Goal: Task Accomplishment & Management: Complete application form

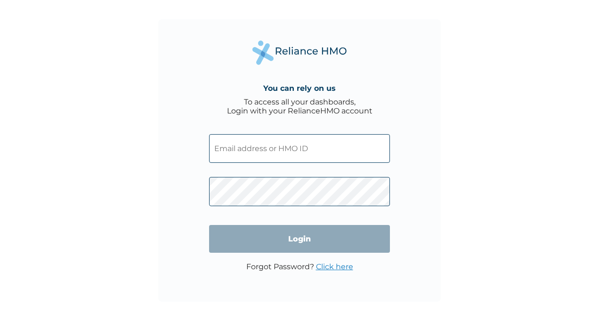
click at [401, 113] on div "You can rely on us To access all your dashboards, Login with your RelianceHMO a…" at bounding box center [299, 160] width 283 height 283
click at [373, 149] on input "text" at bounding box center [299, 148] width 181 height 29
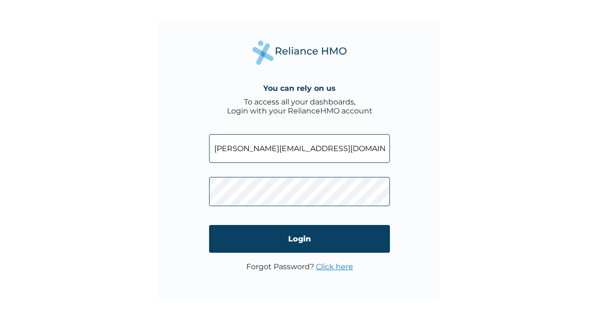
click at [219, 148] on input "Hassannah.salami@antanproducing.com" at bounding box center [299, 148] width 181 height 29
type input "hassannah.salami@antanproducing.com"
click input "Login" at bounding box center [299, 239] width 181 height 28
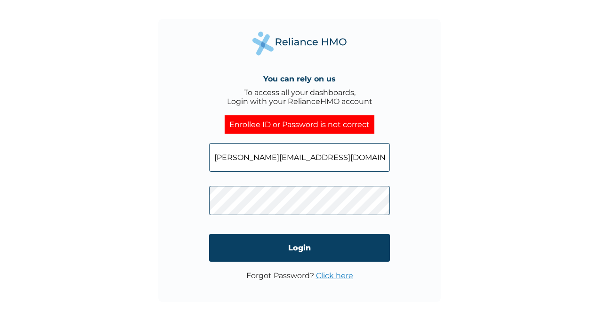
click at [338, 272] on link "Click here" at bounding box center [334, 275] width 37 height 9
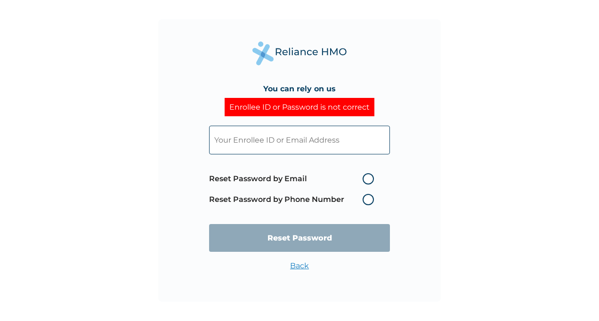
click at [366, 178] on label "Reset Password by Email" at bounding box center [294, 178] width 170 height 11
click at [365, 178] on input "Reset Password by Email" at bounding box center [357, 178] width 15 height 15
radio input "true"
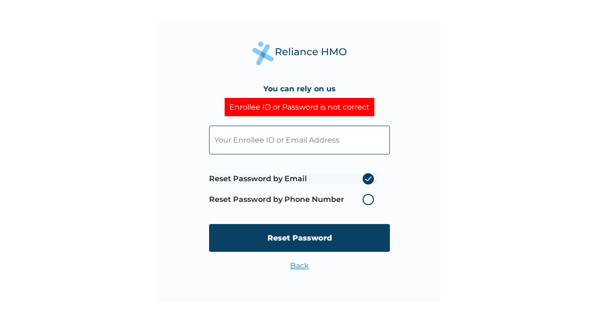
click at [310, 142] on input "text" at bounding box center [299, 140] width 181 height 29
type input "hassannah.salami@antanproducing.com"
click at [300, 236] on input "Reset Password" at bounding box center [299, 238] width 181 height 28
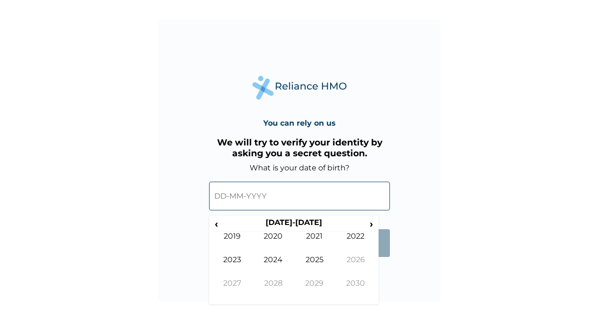
click at [220, 191] on input "text" at bounding box center [299, 196] width 181 height 29
click at [218, 222] on span "‹" at bounding box center [216, 224] width 10 height 12
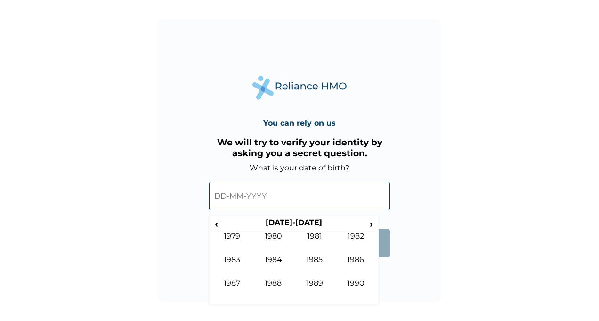
click at [358, 242] on td "1982" at bounding box center [355, 244] width 41 height 24
click at [279, 238] on td "Feb" at bounding box center [273, 244] width 41 height 24
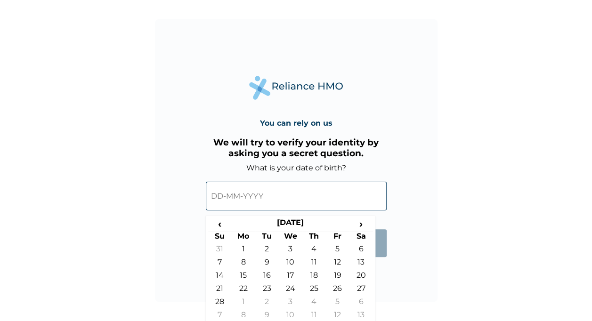
click at [226, 225] on span "‹" at bounding box center [220, 224] width 24 height 12
click at [214, 226] on span "‹" at bounding box center [220, 224] width 24 height 12
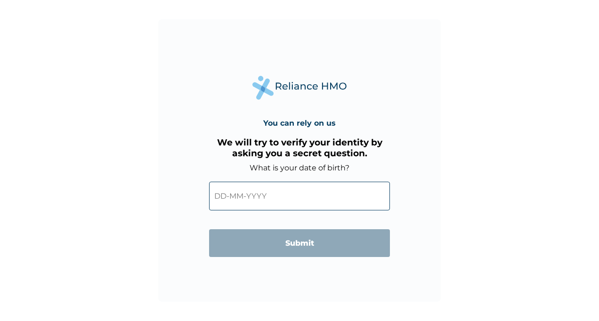
click at [422, 285] on div "You can rely on us We will try to verify your identity by asking you a secret q…" at bounding box center [299, 160] width 283 height 283
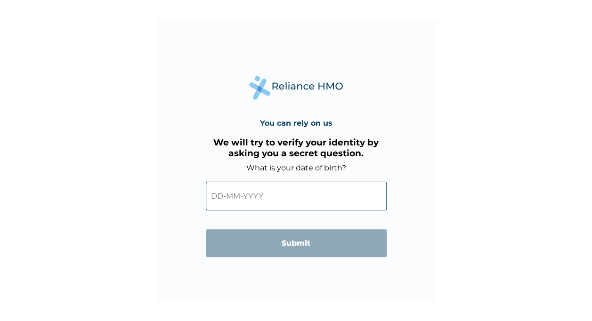
click at [288, 190] on input "text" at bounding box center [296, 196] width 181 height 29
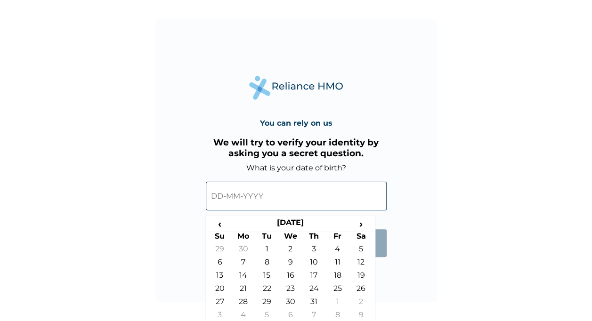
click at [316, 223] on th "December 1981" at bounding box center [291, 224] width 118 height 13
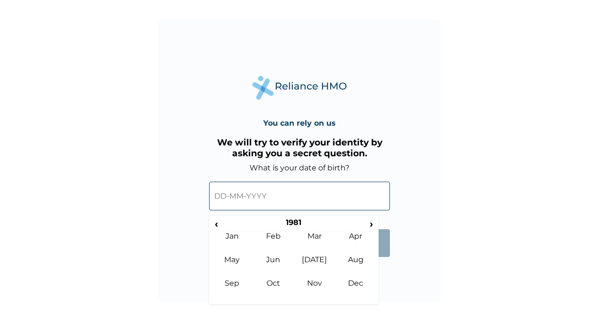
click at [232, 285] on td "Sep" at bounding box center [231, 291] width 41 height 24
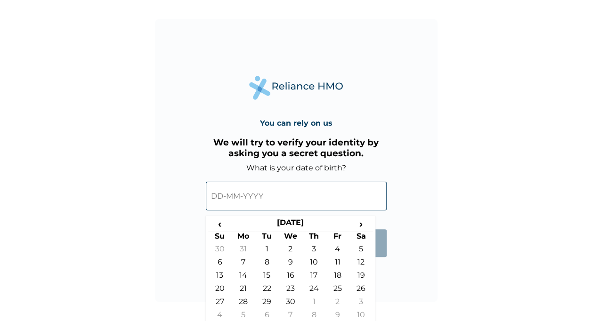
click at [312, 219] on th "September 1981" at bounding box center [291, 224] width 118 height 13
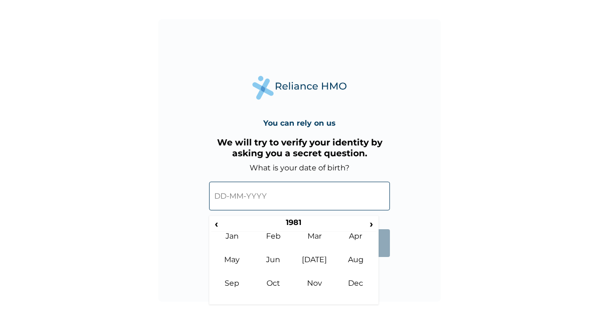
click at [284, 219] on th "1981" at bounding box center [293, 224] width 145 height 13
click at [355, 249] on td "1982" at bounding box center [355, 244] width 41 height 24
click at [233, 284] on td "Sep" at bounding box center [231, 291] width 41 height 24
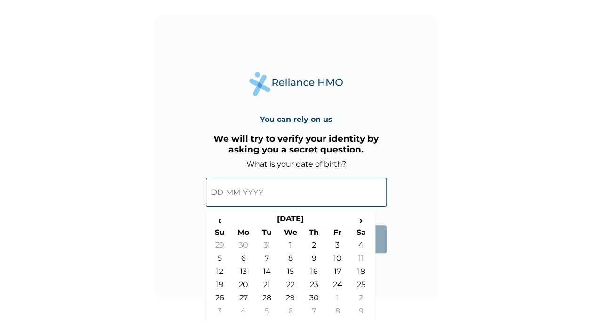
scroll to position [4, 0]
click at [316, 251] on td "2" at bounding box center [314, 247] width 24 height 13
type input "02-09-1982"
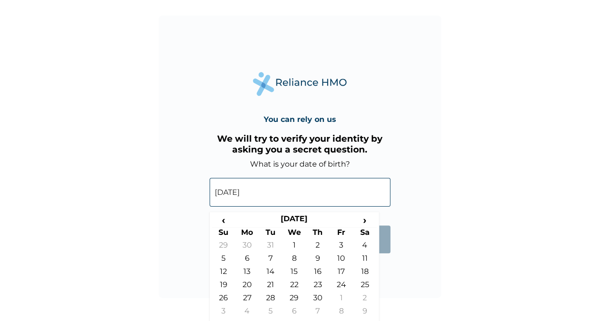
scroll to position [0, 0]
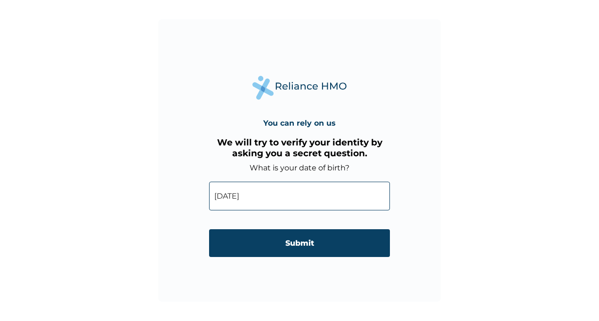
click at [383, 245] on input "Submit" at bounding box center [299, 243] width 181 height 28
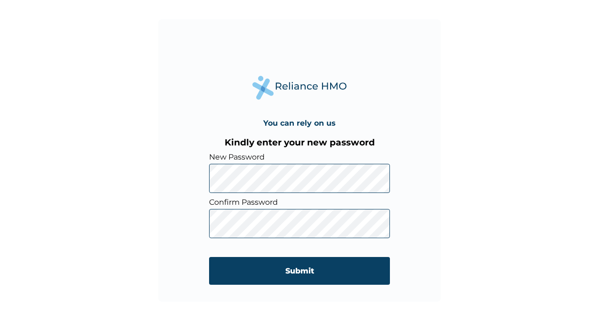
click at [360, 90] on div "You can rely on us Kindly enter your new password New Password Confirm Password…" at bounding box center [299, 160] width 283 height 283
click at [309, 272] on input "Submit" at bounding box center [299, 271] width 181 height 28
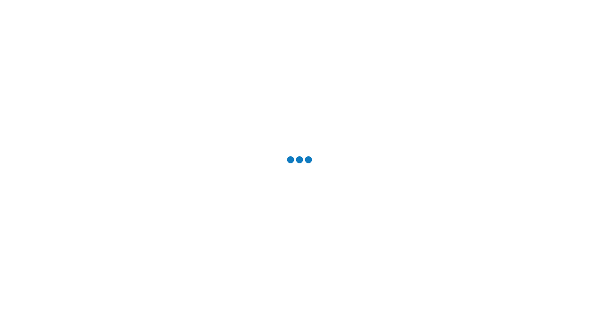
click at [309, 272] on div at bounding box center [299, 160] width 599 height 321
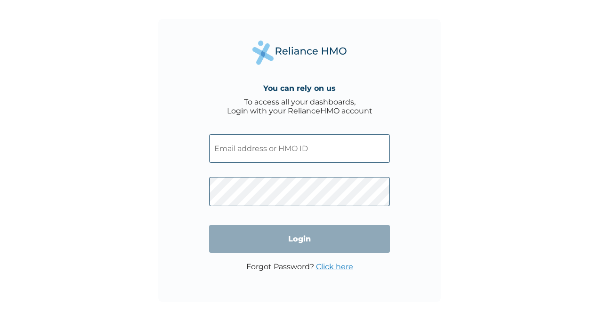
click at [346, 146] on input "text" at bounding box center [299, 148] width 181 height 29
type input "Hassannah.salami@antanproducing.com"
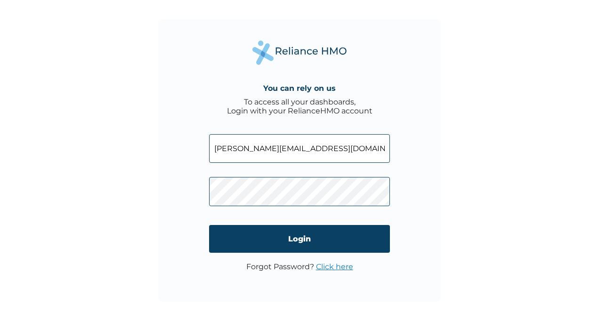
click input "Login" at bounding box center [299, 239] width 181 height 28
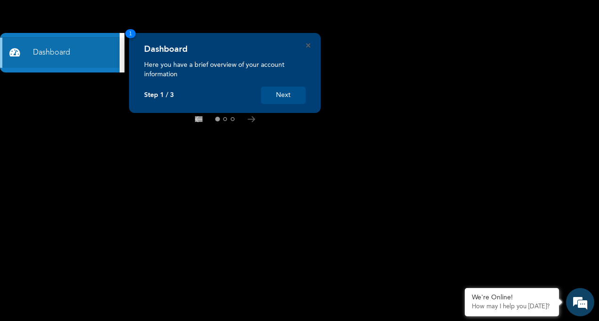
click at [288, 100] on button "Next" at bounding box center [283, 95] width 45 height 17
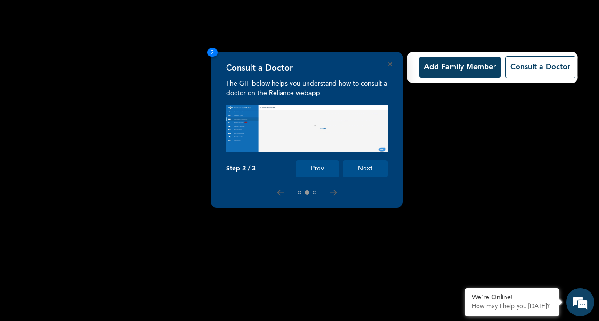
click at [380, 171] on button "Next" at bounding box center [365, 168] width 45 height 17
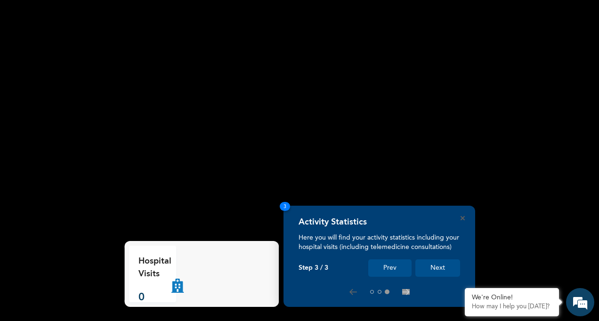
click at [420, 269] on button "Next" at bounding box center [437, 268] width 45 height 17
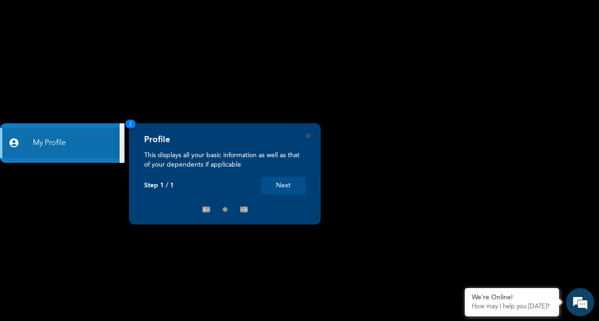
click at [300, 191] on button "Next" at bounding box center [283, 185] width 45 height 17
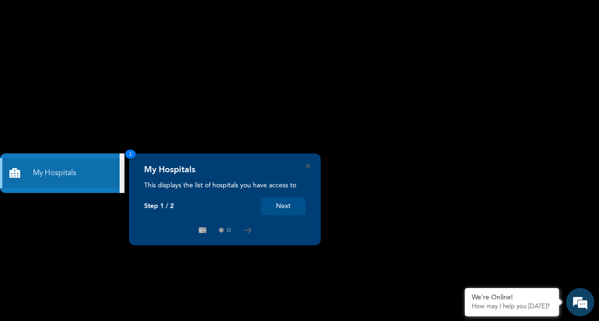
click at [295, 205] on button "Next" at bounding box center [283, 206] width 45 height 17
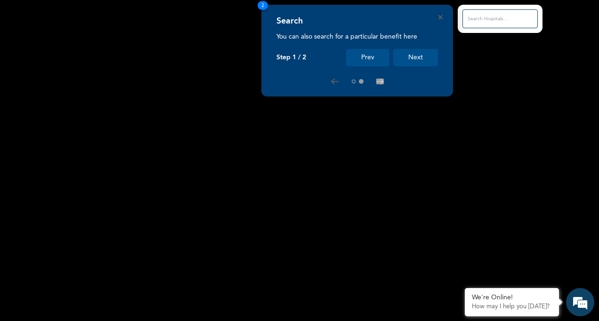
click at [431, 57] on button "Next" at bounding box center [415, 57] width 45 height 17
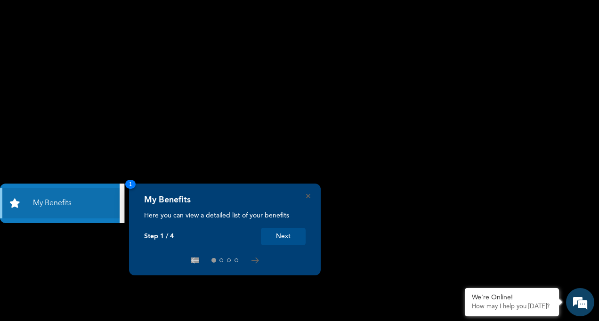
click at [302, 234] on button "Next" at bounding box center [283, 236] width 45 height 17
click at [302, 321] on div "My Benefits Here you can view a detailed list of your benefits Step 1 / 4 Next 1" at bounding box center [299, 321] width 599 height 0
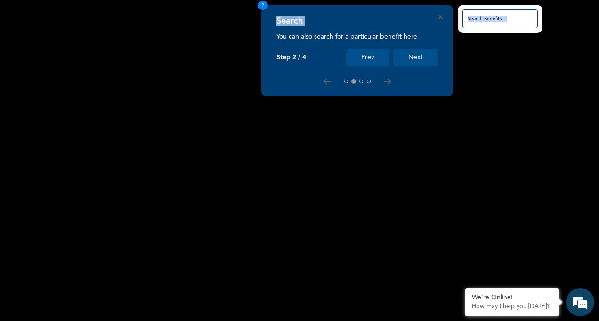
drag, startPoint x: 302, startPoint y: 234, endPoint x: 406, endPoint y: -29, distance: 282.5
click at [406, 0] on html "Dashboard Consult a Doctor Refer New My Profile My Hospitals My Benefits Settin…" at bounding box center [299, 160] width 599 height 321
drag, startPoint x: 406, startPoint y: -29, endPoint x: 402, endPoint y: 57, distance: 86.3
click at [402, 57] on button "Next" at bounding box center [415, 57] width 45 height 17
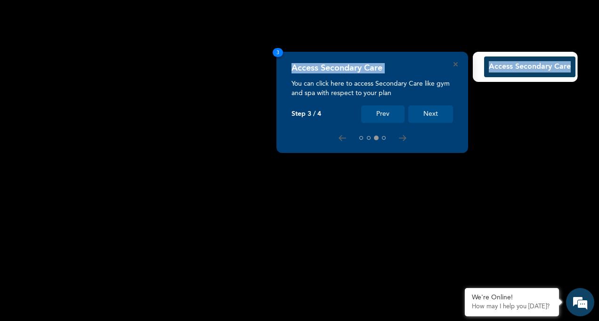
click at [402, 57] on div "Access Secondary Care You can click here to access Secondary Care like gym and …" at bounding box center [372, 102] width 192 height 101
drag, startPoint x: 402, startPoint y: 57, endPoint x: 428, endPoint y: 113, distance: 61.6
click at [428, 113] on button "Next" at bounding box center [430, 114] width 45 height 17
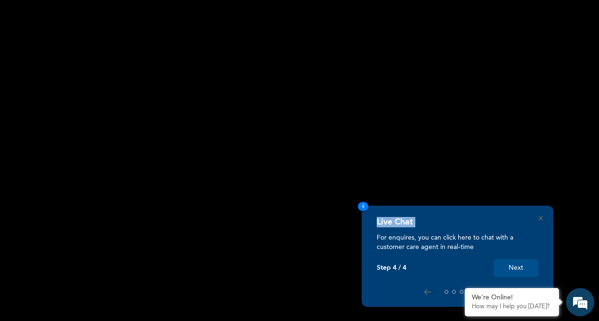
click at [510, 269] on button "Next" at bounding box center [516, 268] width 45 height 17
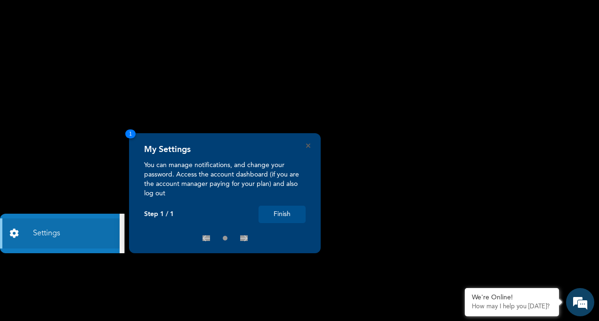
click at [307, 211] on div "My Settings You can manage notifications, and change your password. Access the …" at bounding box center [225, 193] width 192 height 120
click at [287, 211] on button "Finish" at bounding box center [282, 214] width 47 height 17
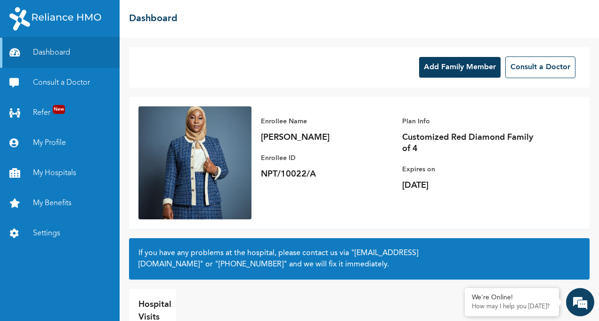
click at [439, 73] on button "Add Family Member" at bounding box center [459, 67] width 81 height 21
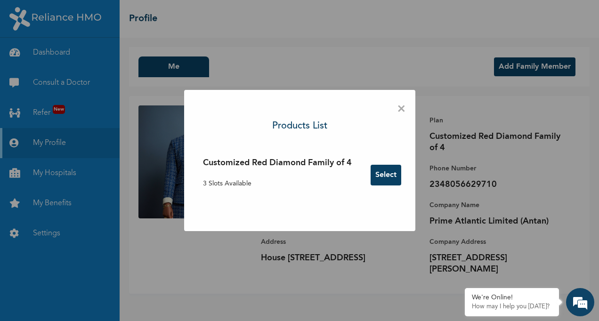
click at [385, 179] on button "Select" at bounding box center [386, 175] width 31 height 21
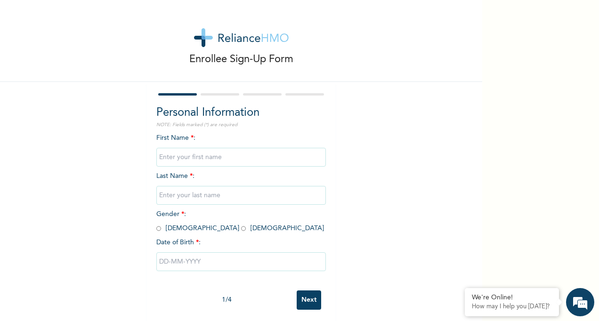
click at [179, 150] on input "text" at bounding box center [241, 157] width 170 height 19
click at [173, 136] on span "First Name * :" at bounding box center [241, 148] width 170 height 26
click at [185, 150] on input "text" at bounding box center [241, 157] width 170 height 19
click at [180, 132] on div "Personal Information NOTE: Fields marked (*) are required First Name * : Last N…" at bounding box center [241, 195] width 170 height 181
click at [168, 157] on input "text" at bounding box center [241, 157] width 170 height 19
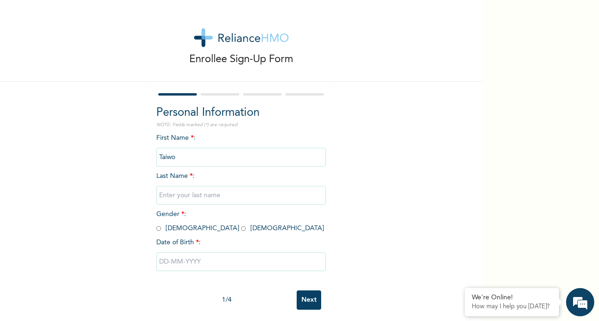
type input "Taiwo"
click at [190, 204] on input "text" at bounding box center [241, 195] width 170 height 19
type input "Salami"
click at [75, 193] on div "Enrollee Sign-Up Form Personal Information NOTE: Fields marked (*) are required…" at bounding box center [241, 162] width 482 height 324
click at [157, 228] on span "Gender * : Male Female" at bounding box center [240, 221] width 168 height 21
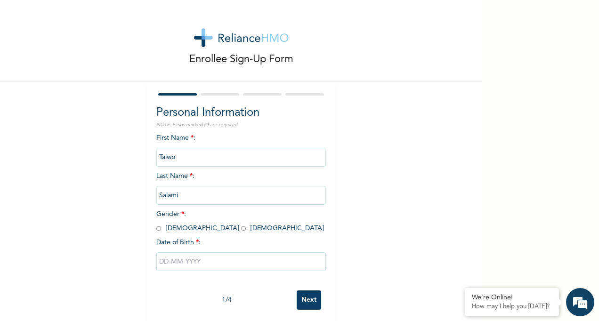
click at [157, 228] on span "Gender * : Male Female" at bounding box center [240, 221] width 168 height 21
click at [157, 231] on input "radio" at bounding box center [158, 228] width 5 height 9
radio input "true"
click at [172, 266] on input "text" at bounding box center [241, 261] width 170 height 19
select select "8"
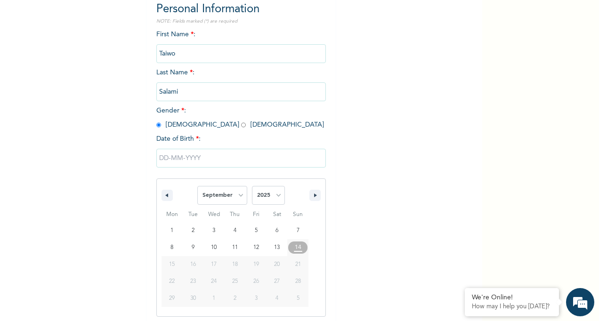
scroll to position [107, 0]
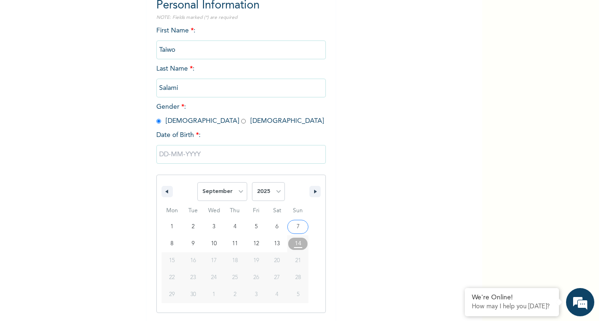
click at [277, 196] on select "2025 2024 2023 2022 2021 2020 2019 2018 2017 2016 2015 2014 2013 2012 2011 2010…" at bounding box center [268, 191] width 33 height 19
select select "1974"
click at [252, 183] on select "2025 2024 2023 2022 2021 2020 2019 2018 2017 2016 2015 2014 2013 2012 2011 2010…" at bounding box center [268, 191] width 33 height 19
click at [232, 191] on select "January February March April May June July August September October November De…" at bounding box center [222, 191] width 50 height 19
select select "6"
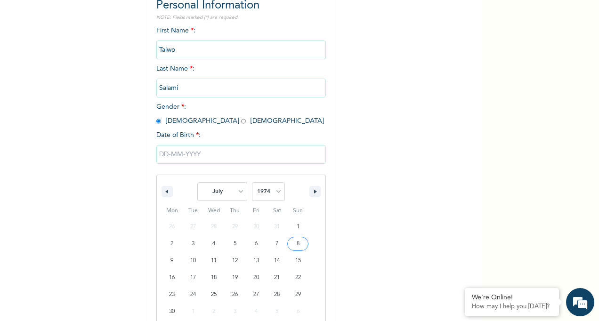
click at [197, 183] on select "January February March April May June July August September October November De…" at bounding box center [222, 191] width 50 height 19
type input "07/01/1974"
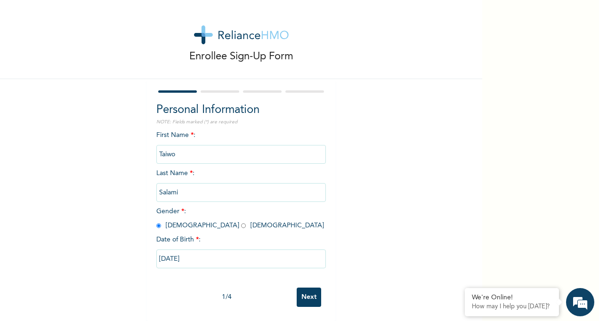
click at [307, 288] on input "Next" at bounding box center [309, 297] width 24 height 19
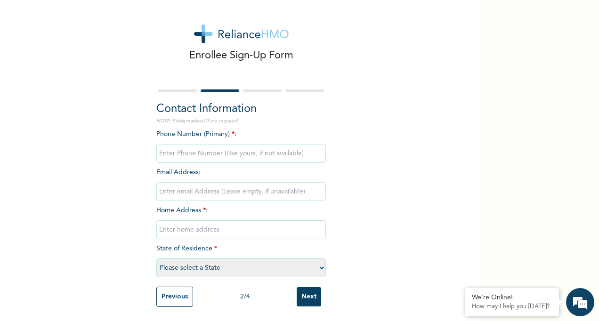
click at [287, 145] on input "phone" at bounding box center [241, 153] width 170 height 19
type input "08025013506"
click at [127, 205] on div "Enrollee Sign-Up Form Contact Information NOTE: Fields marked (*) are required …" at bounding box center [241, 158] width 482 height 325
click at [170, 89] on div at bounding box center [177, 90] width 39 height 2
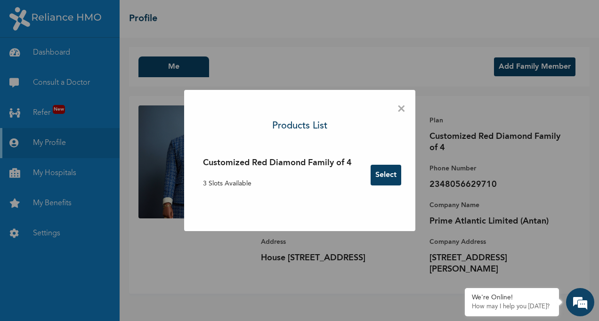
click at [387, 174] on button "Select" at bounding box center [386, 175] width 31 height 21
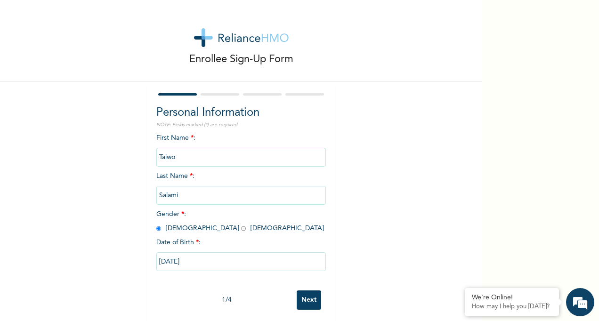
click at [306, 295] on input "Next" at bounding box center [309, 300] width 24 height 19
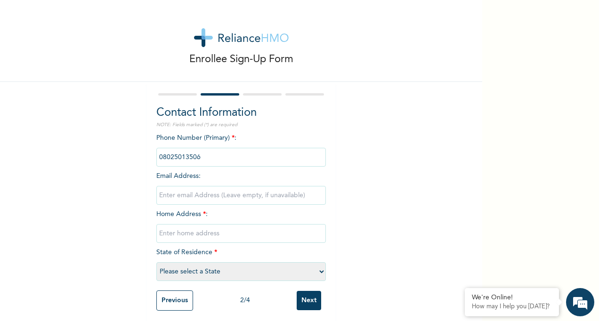
click at [198, 196] on input "email" at bounding box center [241, 195] width 170 height 19
type input "taisalami@yahoo.com"
click at [203, 238] on input "text" at bounding box center [241, 233] width 170 height 19
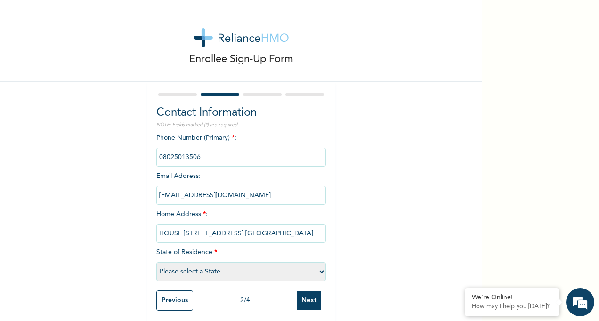
click at [243, 235] on input "HOUSE 18A LADEGA STREET CHEVY VIEW ESTATE" at bounding box center [241, 233] width 170 height 19
click at [245, 231] on input "HOUSE 18A LADEGA STREET CHEVY VIEW ESTATE" at bounding box center [241, 233] width 170 height 19
drag, startPoint x: 190, startPoint y: 233, endPoint x: 273, endPoint y: 285, distance: 98.0
click at [273, 285] on div "Phone Number (Primary) * : Email Address : taisalami@yahoo.com Home Address * :…" at bounding box center [241, 209] width 170 height 153
click at [236, 259] on div "Phone Number (Primary) * : Email Address : taisalami@yahoo.com Home Address * :…" at bounding box center [241, 209] width 170 height 153
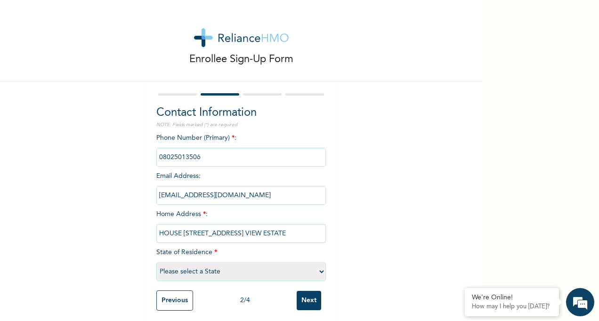
click at [190, 234] on input "HOUSE 18A LADEGA STREET, CHEVY VIEW ESTATE" at bounding box center [241, 233] width 170 height 19
click at [255, 252] on div "Phone Number (Primary) * : Email Address : taisalami@yahoo.com Home Address * :…" at bounding box center [241, 209] width 170 height 153
click at [191, 235] on input "HOUSE 18A LADEGA STREET, CHEVY VIEW ESTATE" at bounding box center [241, 233] width 170 height 19
click at [397, 279] on div "Enrollee Sign-Up Form Contact Information NOTE: Fields marked (*) are required …" at bounding box center [241, 162] width 482 height 325
click at [315, 241] on input "HOUSE 18A, LADEGA STREET, CHEVY VIEW ESTATE" at bounding box center [241, 233] width 170 height 19
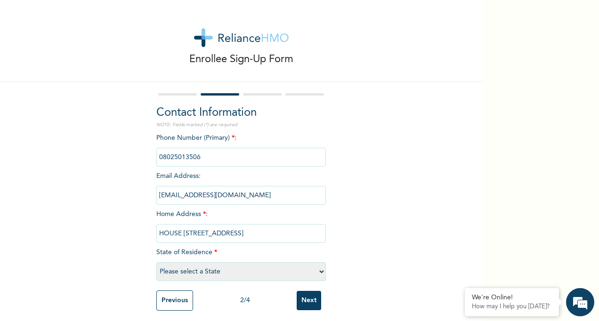
scroll to position [0, 70]
type input "HOUSE 18A, LADEGA STREET, CHEVY VIEW ESTATE, CHEVRON DRIVE, LEKKI"
click at [271, 269] on select "Please select a State Abia Abuja (FCT) Adamawa Akwa Ibom Anambra Bauchi Bayelsa…" at bounding box center [241, 271] width 170 height 19
select select "25"
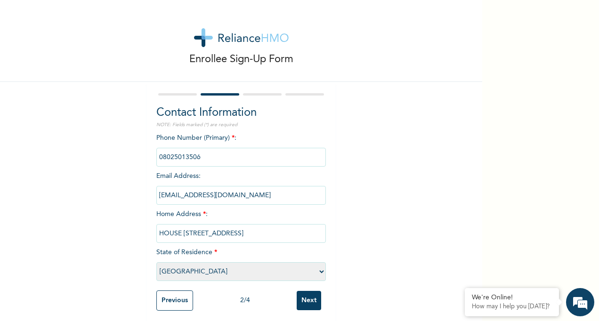
click at [156, 263] on select "Please select a State Abia Abuja (FCT) Adamawa Akwa Ibom Anambra Bauchi Bayelsa…" at bounding box center [241, 271] width 170 height 19
click at [310, 299] on input "Next" at bounding box center [309, 300] width 24 height 19
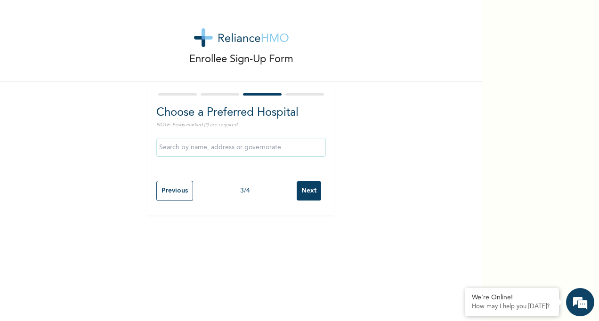
click at [241, 147] on input "text" at bounding box center [241, 147] width 170 height 19
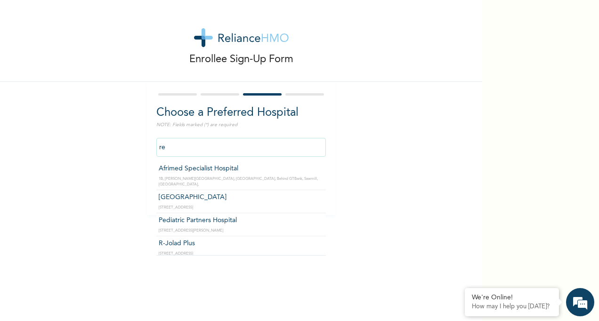
type input "r"
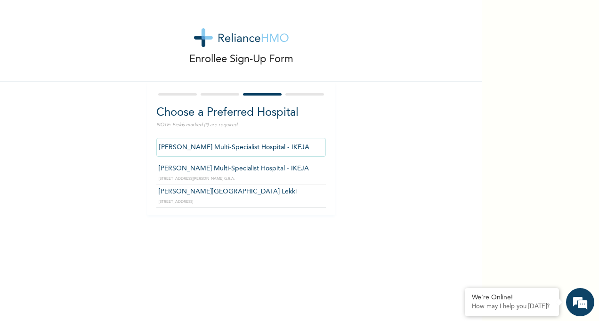
click at [300, 145] on input "Reddington Multi-Specialist Hospital - IKEJA" at bounding box center [241, 147] width 170 height 19
type input "R"
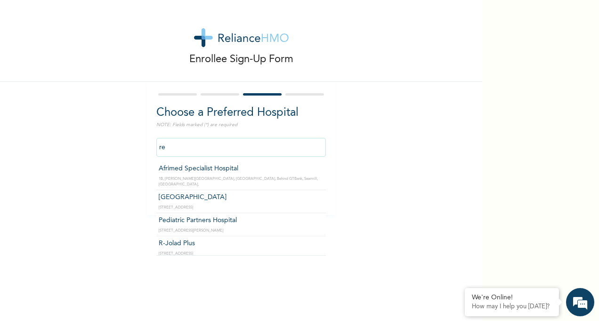
type input "r"
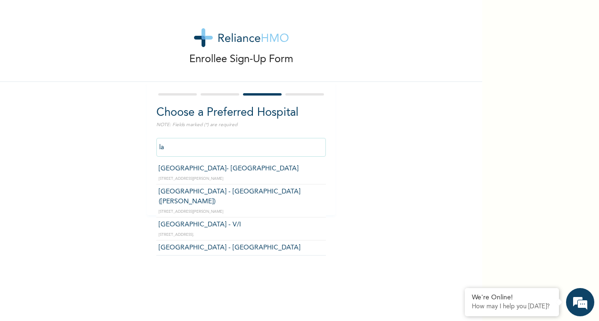
type input "l"
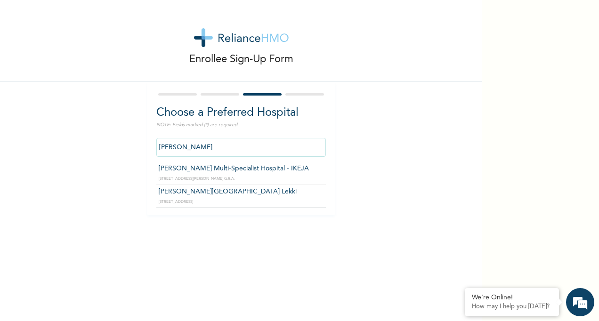
type input "Reddington Hospital Lekki"
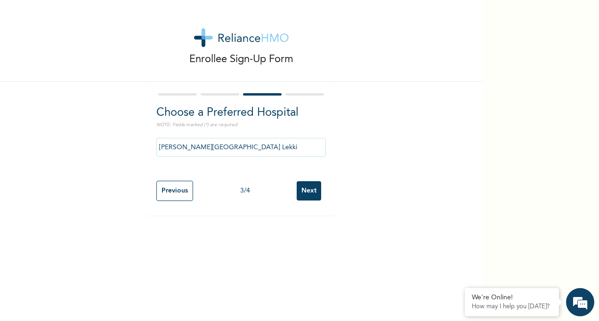
click at [306, 198] on input "Next" at bounding box center [309, 190] width 24 height 19
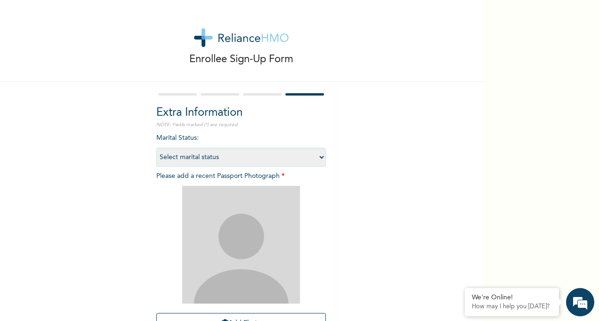
click at [296, 154] on select "Select marital status Single Married Divorced Widow/Widower" at bounding box center [241, 157] width 170 height 19
select select "2"
click at [156, 148] on select "Select marital status Single Married Divorced Widow/Widower" at bounding box center [241, 157] width 170 height 19
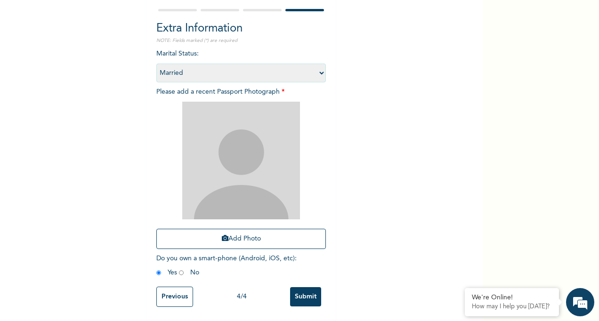
scroll to position [92, 0]
click at [311, 295] on input "Submit" at bounding box center [305, 296] width 31 height 19
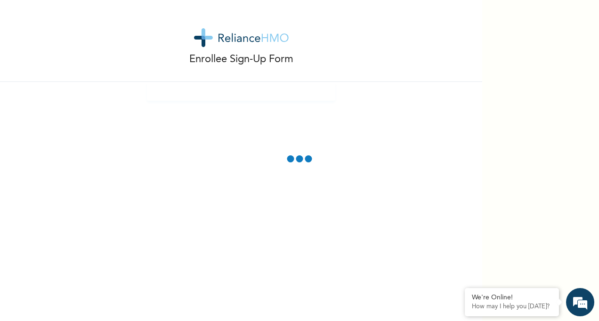
scroll to position [40, 0]
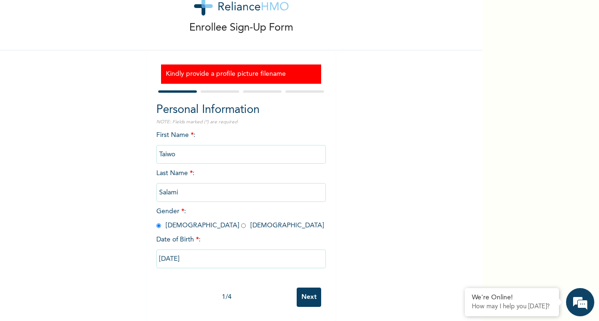
click at [292, 89] on div at bounding box center [241, 92] width 170 height 6
click at [304, 291] on input "Next" at bounding box center [309, 297] width 24 height 19
select select "25"
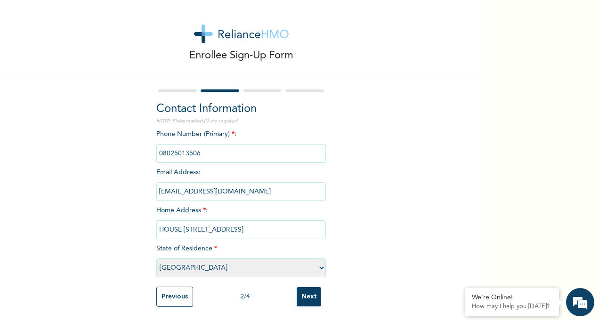
scroll to position [12, 0]
click at [304, 291] on input "Next" at bounding box center [309, 296] width 24 height 19
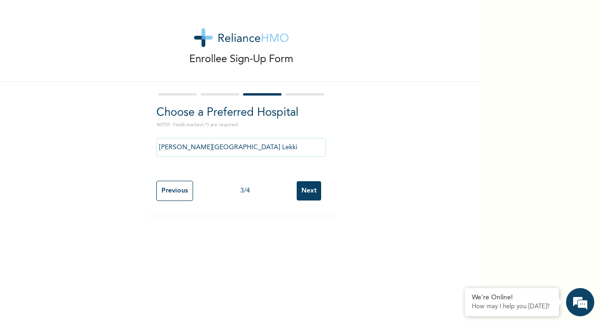
click at [305, 192] on input "Next" at bounding box center [309, 190] width 24 height 19
select select "2"
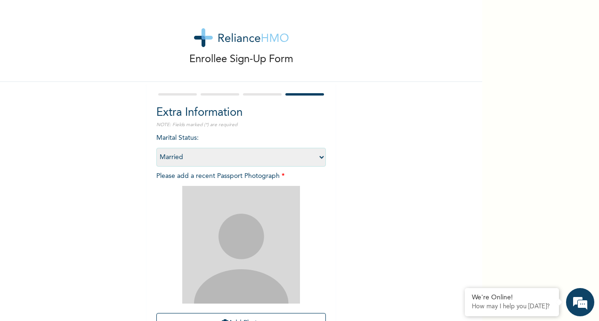
click at [260, 199] on img at bounding box center [241, 245] width 118 height 118
click at [401, 120] on div "Enrollee Sign-Up Form Extra Information NOTE: Fields marked (*) are required Ma…" at bounding box center [241, 203] width 482 height 406
click at [402, 120] on div "Enrollee Sign-Up Form Extra Information NOTE: Fields marked (*) are required Ma…" at bounding box center [241, 203] width 482 height 406
